Goal: Check status: Check status

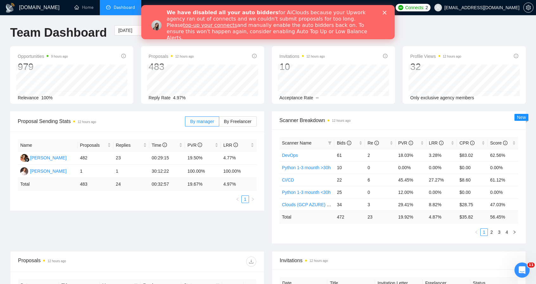
click at [384, 12] on polygon "Закрыть" at bounding box center [385, 13] width 4 height 4
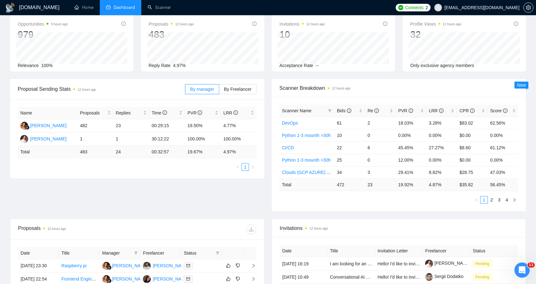
scroll to position [32, 0]
click at [243, 91] on span "By Freelancer" at bounding box center [238, 89] width 28 height 5
click at [219, 92] on input "By Freelancer" at bounding box center [219, 92] width 0 height 0
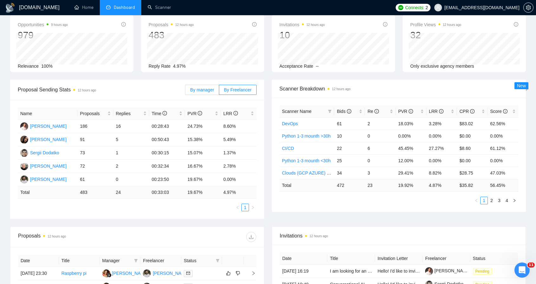
click at [206, 90] on span "By manager" at bounding box center [202, 89] width 24 height 5
click at [185, 92] on input "By manager" at bounding box center [185, 92] width 0 height 0
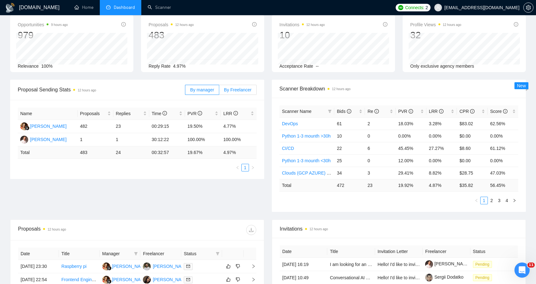
click at [235, 87] on span "By Freelancer" at bounding box center [238, 89] width 28 height 5
click at [219, 92] on input "By Freelancer" at bounding box center [219, 92] width 0 height 0
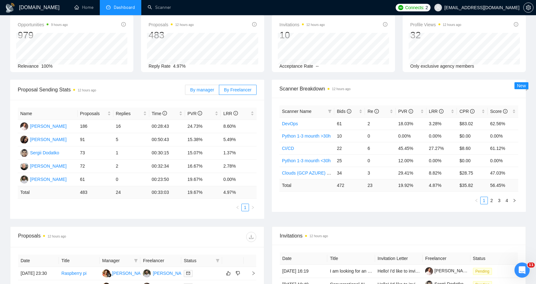
click at [212, 88] on span "By manager" at bounding box center [202, 89] width 24 height 5
click at [185, 92] on input "By manager" at bounding box center [185, 92] width 0 height 0
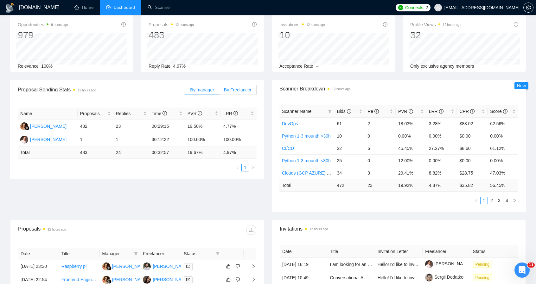
click at [236, 90] on span "By Freelancer" at bounding box center [238, 89] width 28 height 5
click at [202, 91] on span "By manager" at bounding box center [202, 89] width 24 height 5
click at [185, 92] on input "By manager" at bounding box center [185, 92] width 0 height 0
drag, startPoint x: 17, startPoint y: 90, endPoint x: 132, endPoint y: 93, distance: 115.0
click at [129, 90] on div "Proposal Sending Stats 12 hours ago By manager By Freelancer" at bounding box center [137, 90] width 254 height 21
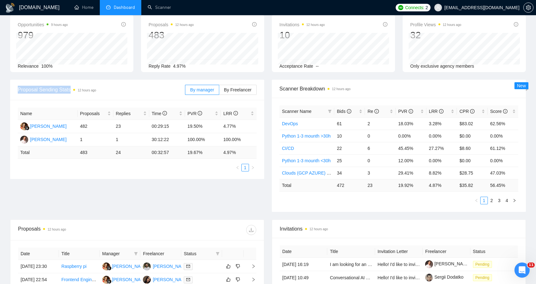
click at [132, 93] on span "Proposal Sending Stats 12 hours ago" at bounding box center [101, 90] width 167 height 8
drag, startPoint x: 145, startPoint y: 92, endPoint x: 15, endPoint y: 88, distance: 130.2
click at [15, 88] on div "Proposal Sending Stats 12 hours ago By manager By Freelancer" at bounding box center [137, 90] width 254 height 21
click at [10, 88] on div "Proposal Sending Stats 12 hours ago By manager By Freelancer" at bounding box center [137, 90] width 254 height 21
drag, startPoint x: 9, startPoint y: 88, endPoint x: 119, endPoint y: 95, distance: 111.0
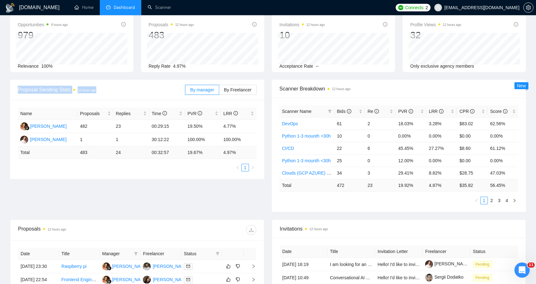
click at [119, 95] on div "Proposal Sending Stats 12 hours ago By manager By Freelancer Name Proposals Rep…" at bounding box center [137, 129] width 262 height 99
click at [120, 95] on div "Proposal Sending Stats 12 hours ago" at bounding box center [101, 90] width 167 height 18
click at [250, 87] on span "By Freelancer" at bounding box center [238, 89] width 28 height 5
click at [219, 92] on input "By Freelancer" at bounding box center [219, 92] width 0 height 0
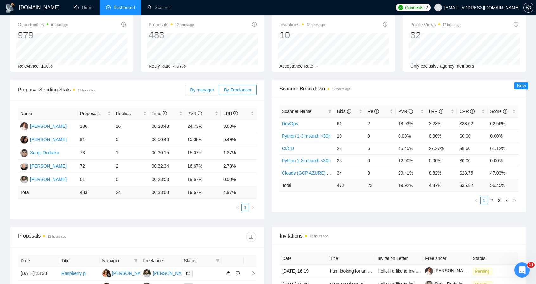
click at [198, 92] on span "By manager" at bounding box center [202, 89] width 24 height 5
click at [185, 92] on input "By manager" at bounding box center [185, 92] width 0 height 0
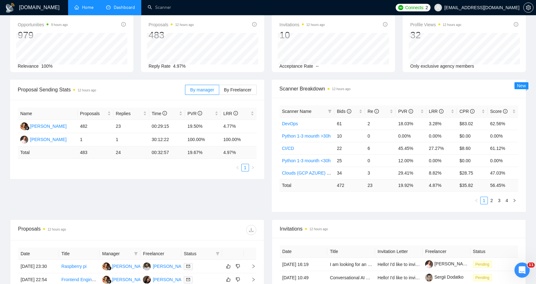
click at [91, 9] on link "Home" at bounding box center [83, 7] width 19 height 5
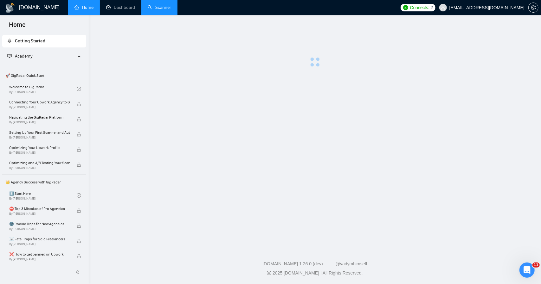
click at [154, 8] on link "Scanner" at bounding box center [159, 7] width 23 height 5
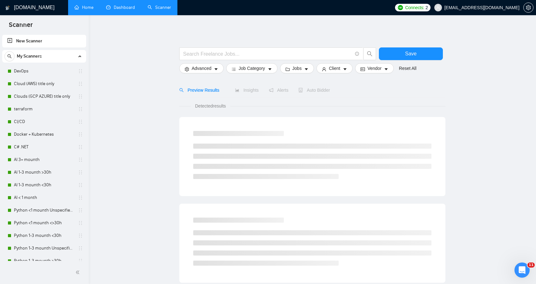
click at [125, 7] on link "Dashboard" at bounding box center [120, 7] width 29 height 5
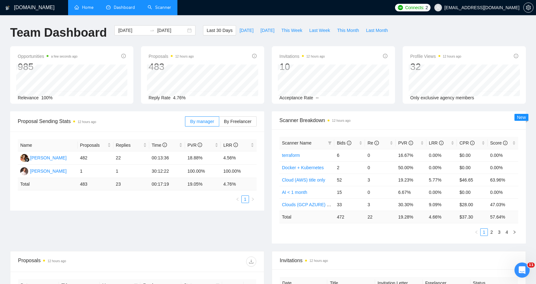
click at [153, 6] on link "Scanner" at bounding box center [159, 7] width 23 height 5
type input "[DATE]"
